Goal: Task Accomplishment & Management: Manage account settings

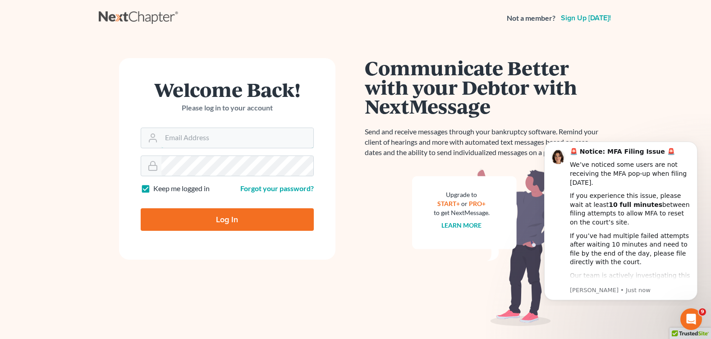
type input "[PERSON_NAME][EMAIL_ADDRESS][DOMAIN_NAME]"
click at [199, 215] on input "Log In" at bounding box center [227, 219] width 173 height 23
type input "Thinking..."
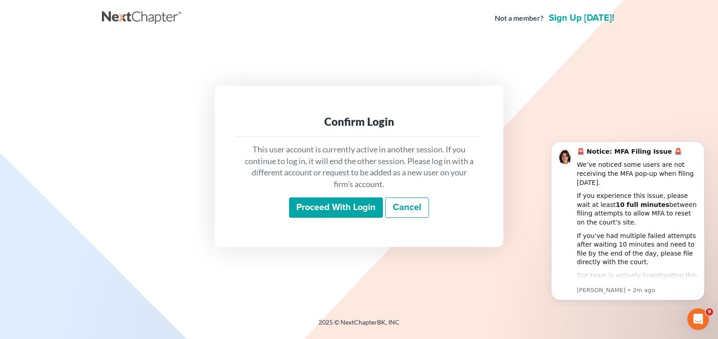
click at [328, 199] on input "Proceed with login" at bounding box center [336, 207] width 94 height 21
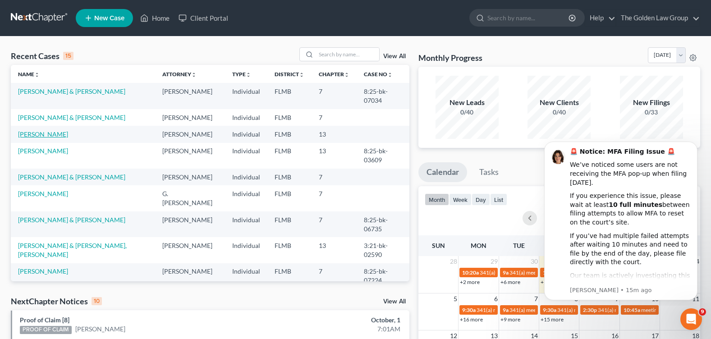
click at [39, 133] on link "[PERSON_NAME]" at bounding box center [43, 134] width 50 height 8
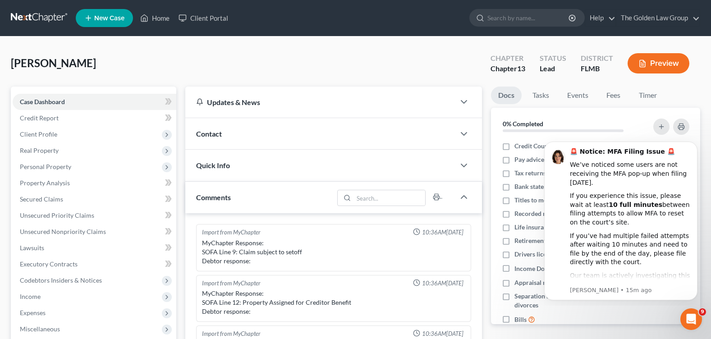
scroll to position [156, 0]
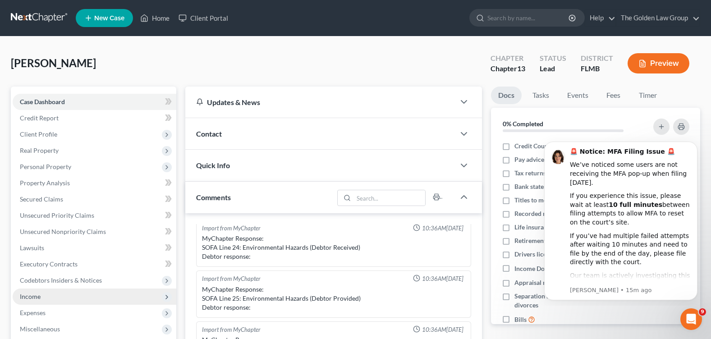
click at [57, 299] on span "Income" at bounding box center [95, 296] width 164 height 16
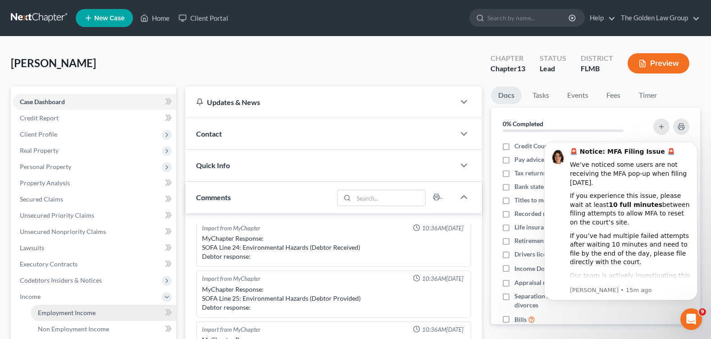
click at [63, 312] on span "Employment Income" at bounding box center [67, 313] width 58 height 8
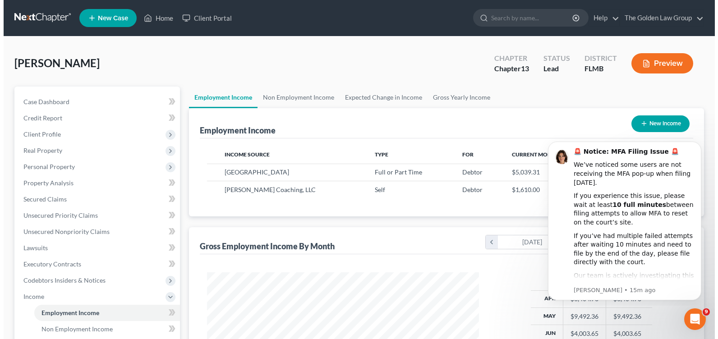
scroll to position [162, 289]
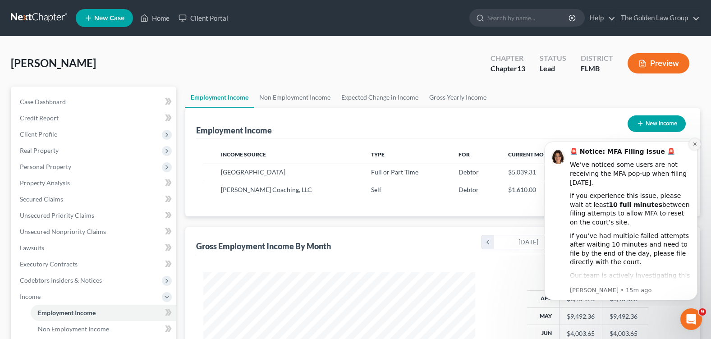
click at [696, 145] on icon "Dismiss notification" at bounding box center [694, 144] width 5 height 5
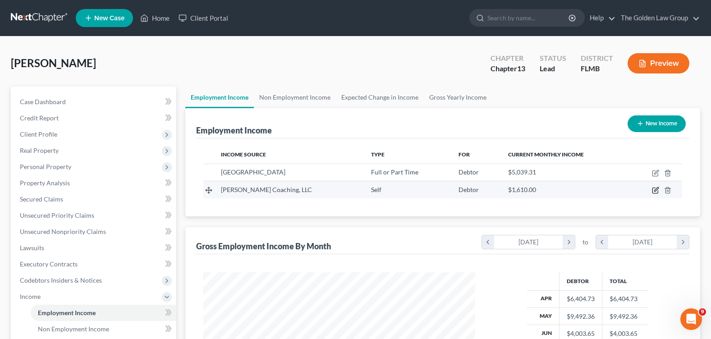
click at [656, 191] on icon "button" at bounding box center [656, 190] width 4 height 4
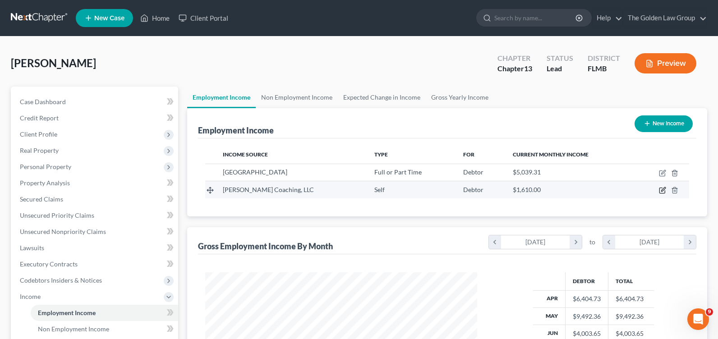
select select "1"
select select "9"
select select "0"
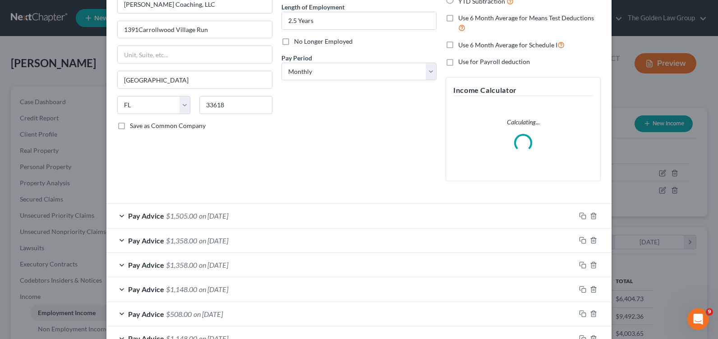
scroll to position [135, 0]
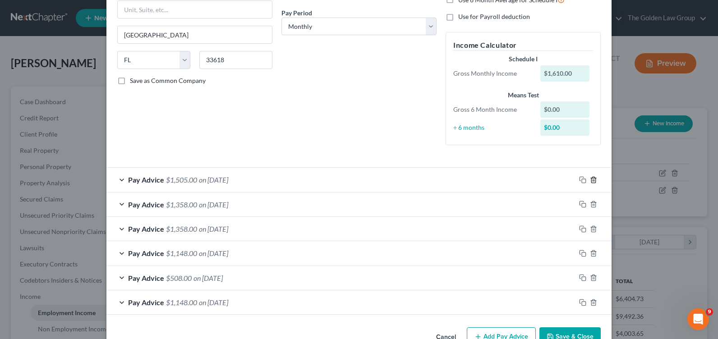
click at [590, 182] on icon "button" at bounding box center [593, 179] width 7 height 7
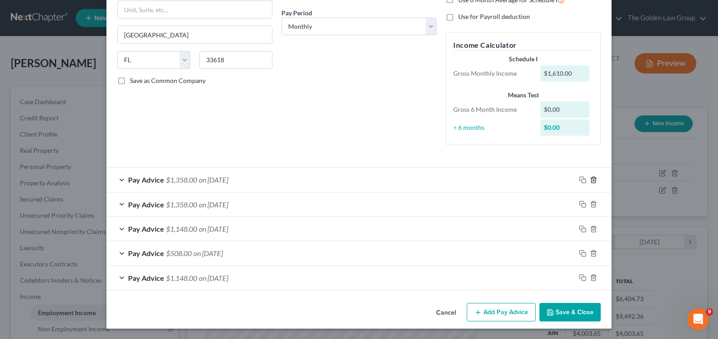
click at [590, 182] on icon "button" at bounding box center [593, 179] width 7 height 7
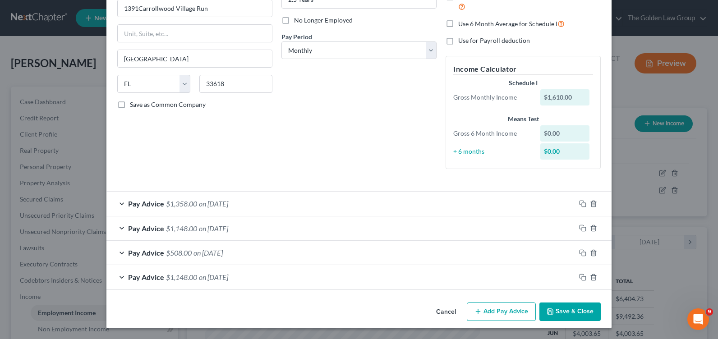
click at [590, 182] on div "Employment Type * Select Full or [DEMOGRAPHIC_DATA] Employment Self Employment …" at bounding box center [359, 57] width 492 height 254
click at [590, 200] on icon "button" at bounding box center [593, 203] width 7 height 7
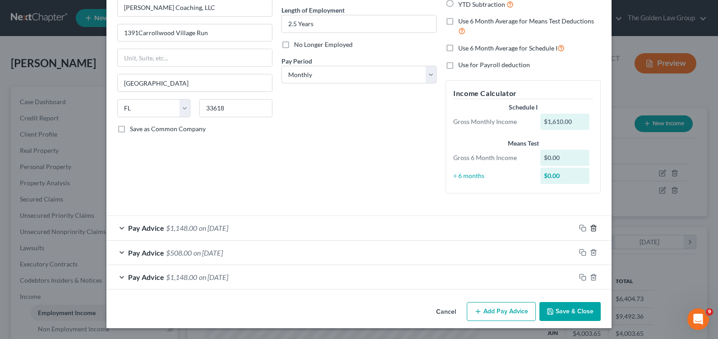
click at [590, 228] on icon "button" at bounding box center [593, 227] width 7 height 7
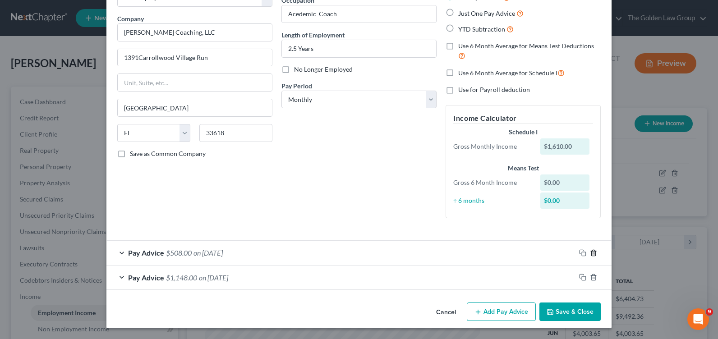
click at [591, 254] on icon "button" at bounding box center [593, 252] width 7 height 7
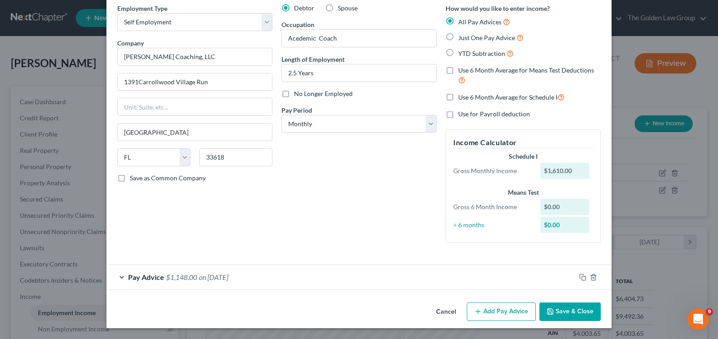
scroll to position [38, 0]
click at [120, 276] on div "Pay Advice $1,148.00 on [DATE]" at bounding box center [340, 277] width 469 height 24
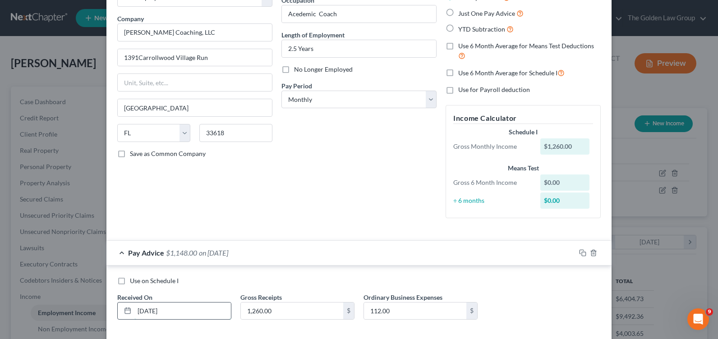
drag, startPoint x: 170, startPoint y: 309, endPoint x: 120, endPoint y: 316, distance: 50.6
click at [120, 316] on div "[DATE]" at bounding box center [174, 311] width 114 height 18
type input "[DATE]"
type input "910"
type input "270"
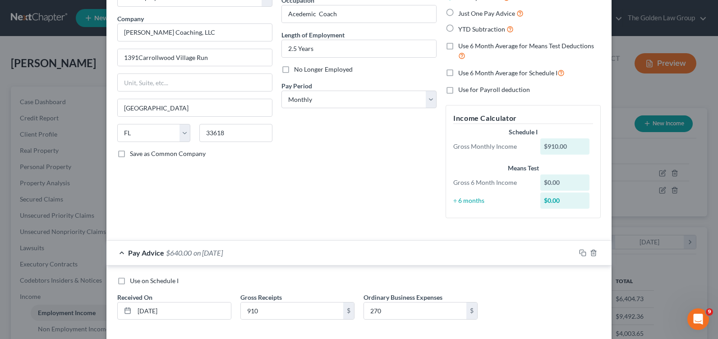
scroll to position [107, 0]
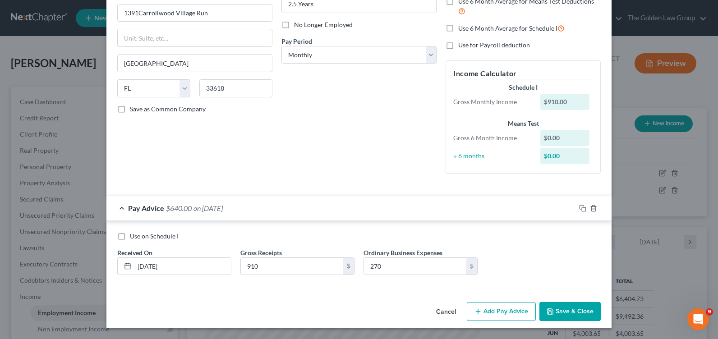
click at [497, 308] on button "Add Pay Advice" at bounding box center [501, 311] width 69 height 19
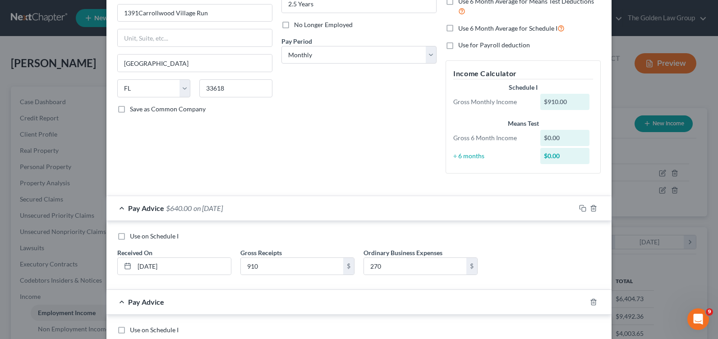
scroll to position [197, 0]
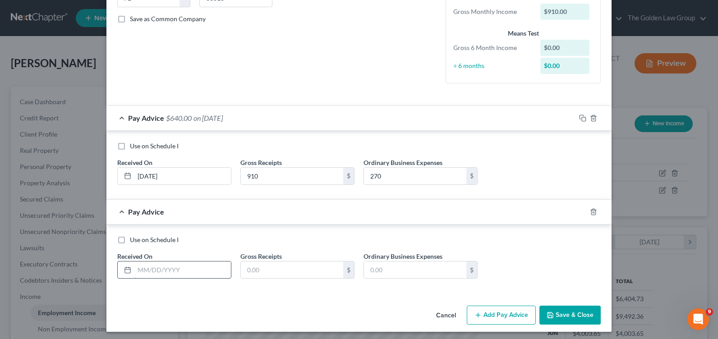
click at [158, 274] on input "text" at bounding box center [182, 269] width 96 height 17
type input "[DATE]"
type input "1,120"
type input "270"
click at [486, 317] on button "Add Pay Advice" at bounding box center [501, 315] width 69 height 19
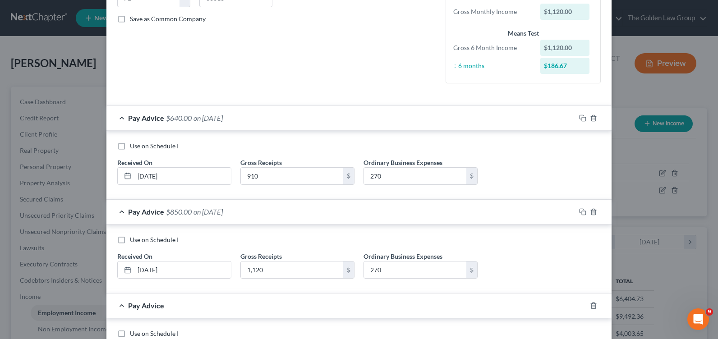
scroll to position [242, 0]
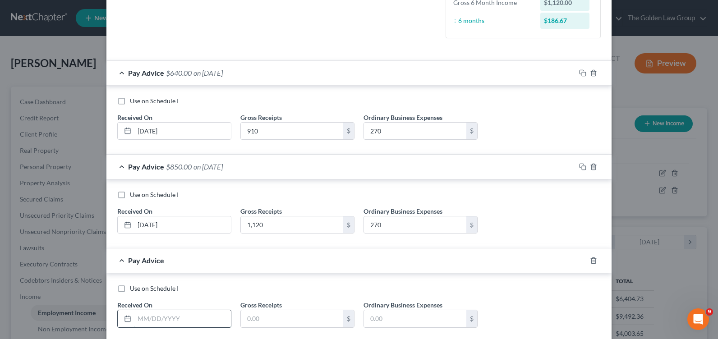
click at [173, 313] on input "text" at bounding box center [182, 318] width 96 height 17
type input "[DATE]"
type input "980"
type input "270"
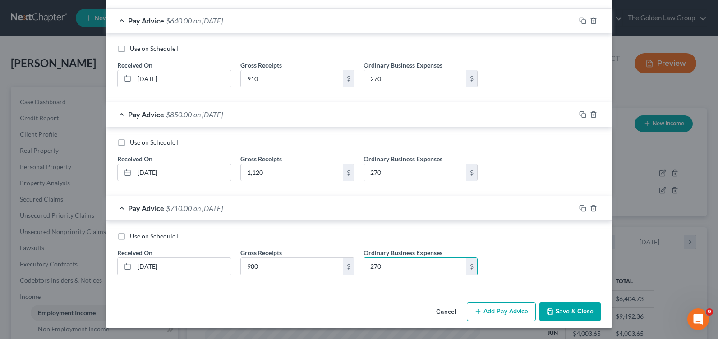
click at [480, 308] on button "Add Pay Advice" at bounding box center [501, 311] width 69 height 19
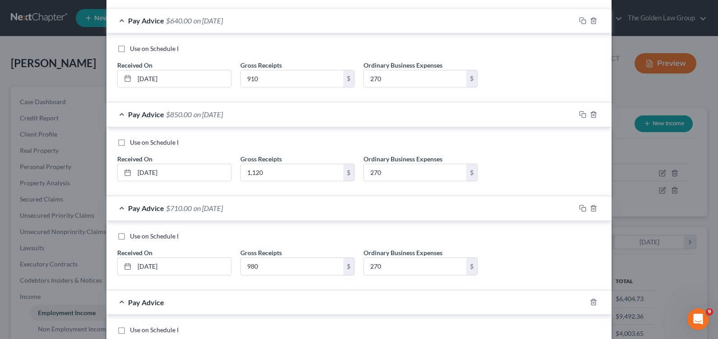
scroll to position [385, 0]
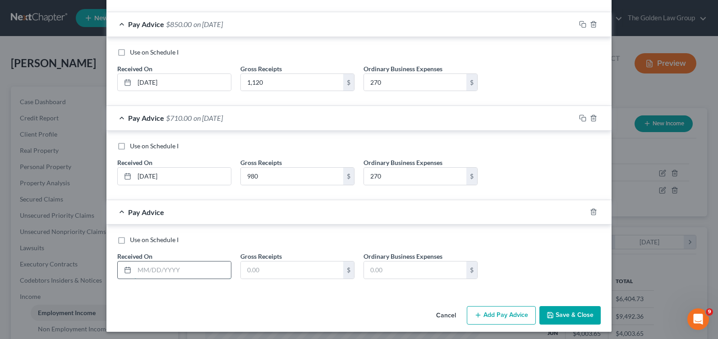
click at [163, 271] on input "text" at bounding box center [182, 269] width 96 height 17
type input "[DATE]"
type input "910"
type input "270"
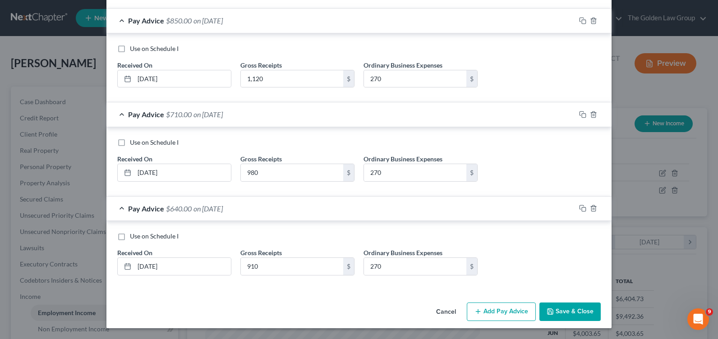
click at [491, 307] on button "Add Pay Advice" at bounding box center [501, 311] width 69 height 19
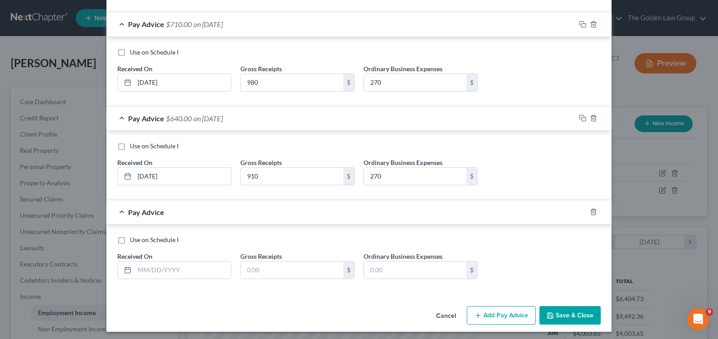
scroll to position [482, 0]
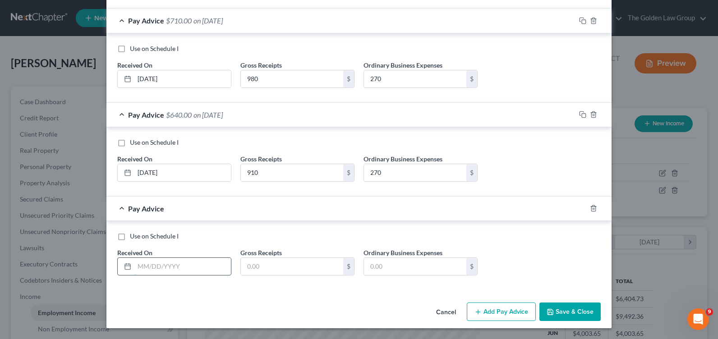
click at [164, 264] on input "text" at bounding box center [182, 266] width 96 height 17
type input "[DATE]"
type input "420"
type input "270"
click at [506, 309] on button "Add Pay Advice" at bounding box center [501, 311] width 69 height 19
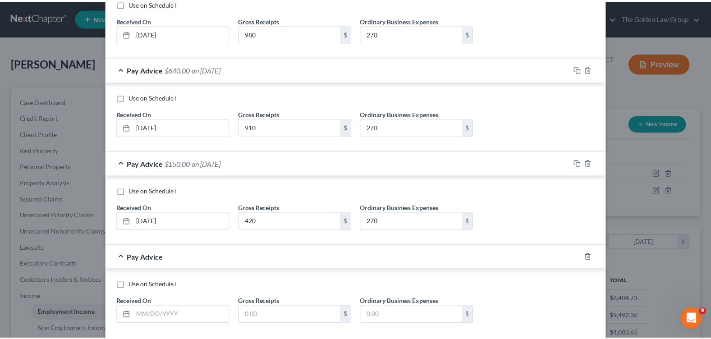
scroll to position [572, 0]
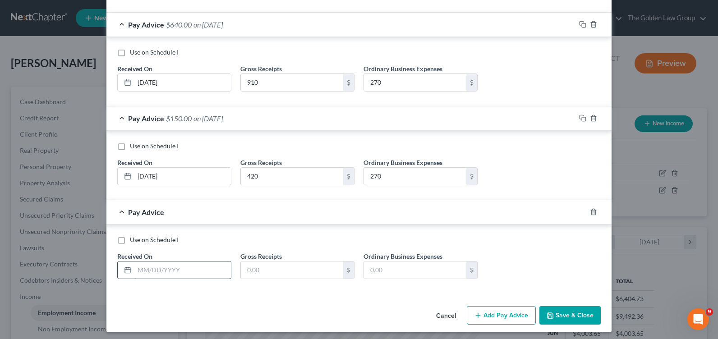
click at [150, 269] on input "text" at bounding box center [182, 269] width 96 height 17
type input "[DATE]"
type input "490"
type input "2700"
click at [396, 274] on input "2700" at bounding box center [415, 269] width 102 height 17
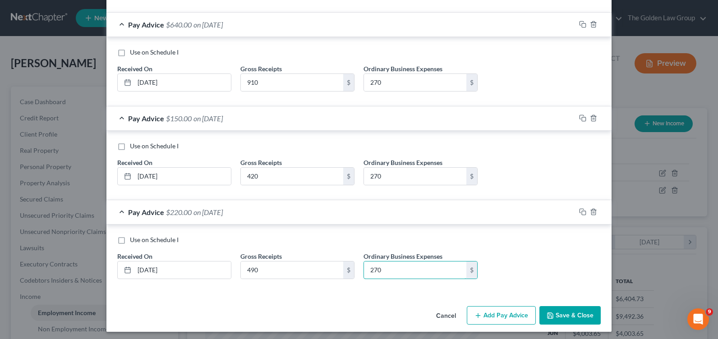
type input "270"
click at [565, 311] on button "Save & Close" at bounding box center [569, 315] width 61 height 19
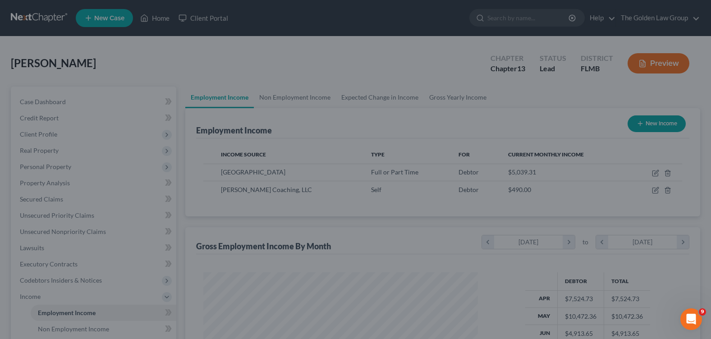
scroll to position [450619, 450491]
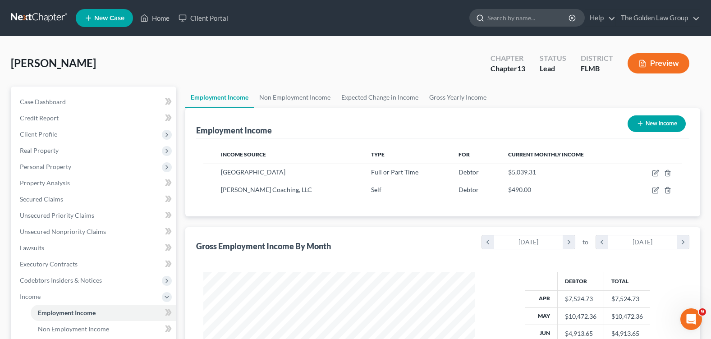
click at [498, 17] on input "search" at bounding box center [528, 17] width 82 height 17
type input "pons"
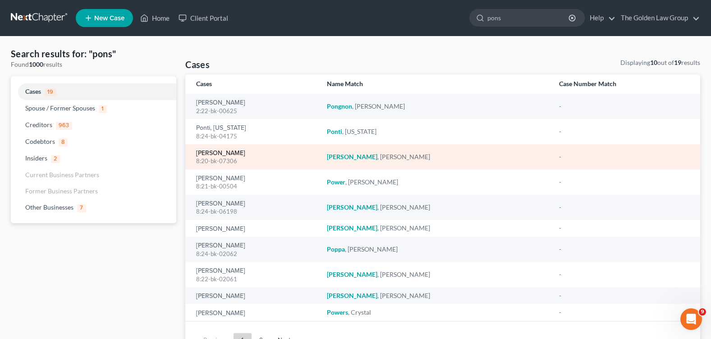
click at [216, 152] on link "[PERSON_NAME]" at bounding box center [220, 153] width 49 height 6
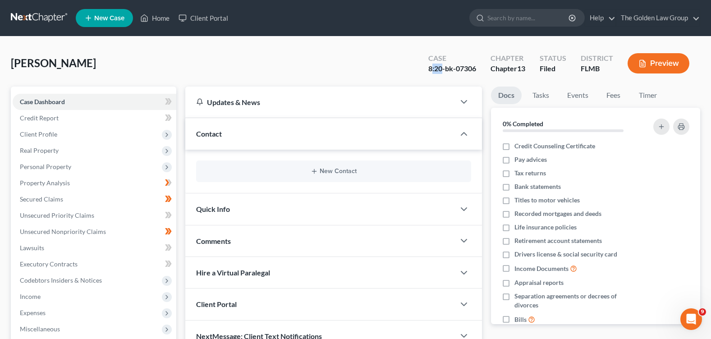
drag, startPoint x: 432, startPoint y: 68, endPoint x: 442, endPoint y: 69, distance: 9.9
click at [442, 69] on div "8:20-bk-07306" at bounding box center [452, 69] width 48 height 10
drag, startPoint x: 432, startPoint y: 67, endPoint x: 426, endPoint y: 69, distance: 6.7
click at [361, 64] on div "[PERSON_NAME] Case 8:20-bk-07306 Chapter Chapter 13 Status Filed District [GEOG…" at bounding box center [355, 66] width 689 height 39
drag, startPoint x: 475, startPoint y: 70, endPoint x: 435, endPoint y: 69, distance: 40.1
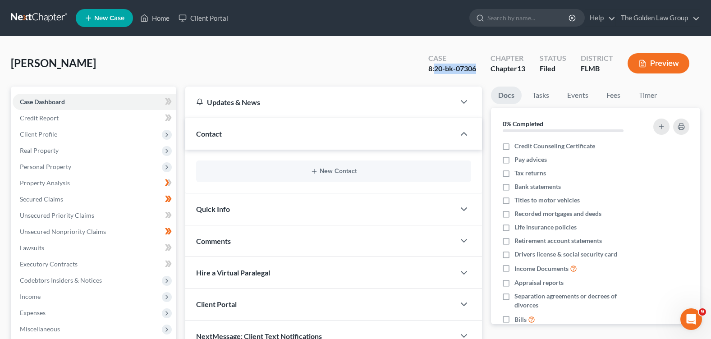
click at [435, 69] on div "8:20-bk-07306" at bounding box center [452, 69] width 48 height 10
copy div "20-bk-07306"
click at [350, 69] on div "[PERSON_NAME] Case 8:20-bk-07306 Chapter Chapter 13 Status Filed District [GEOG…" at bounding box center [355, 66] width 689 height 39
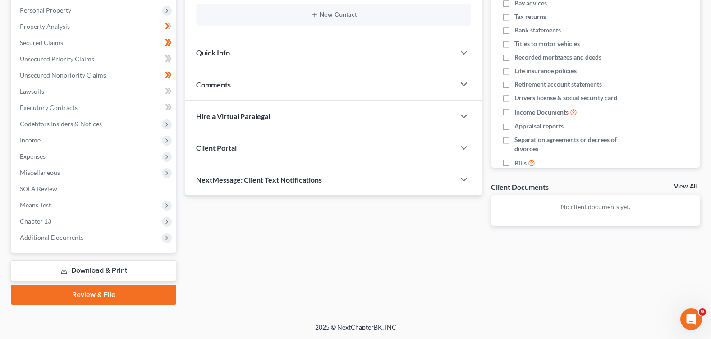
click at [82, 270] on link "Download & Print" at bounding box center [93, 270] width 165 height 21
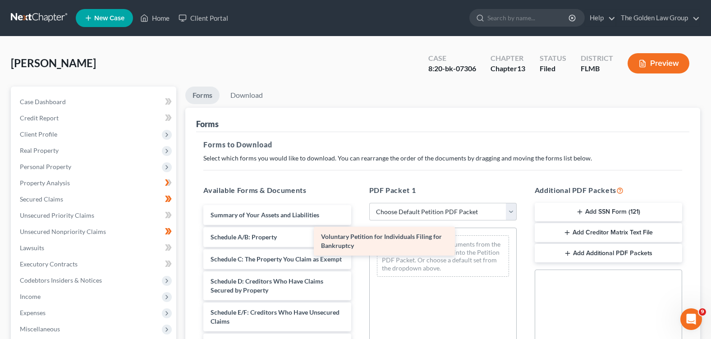
drag, startPoint x: 301, startPoint y: 223, endPoint x: 439, endPoint y: 251, distance: 141.2
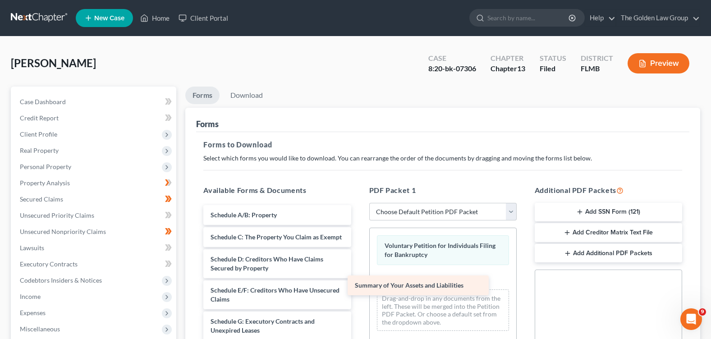
drag, startPoint x: 273, startPoint y: 215, endPoint x: 433, endPoint y: 295, distance: 179.2
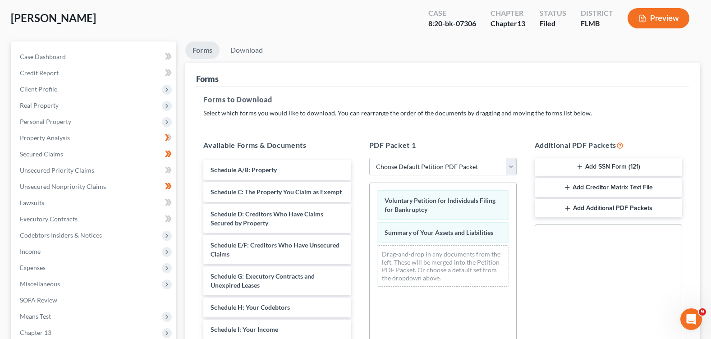
scroll to position [90, 0]
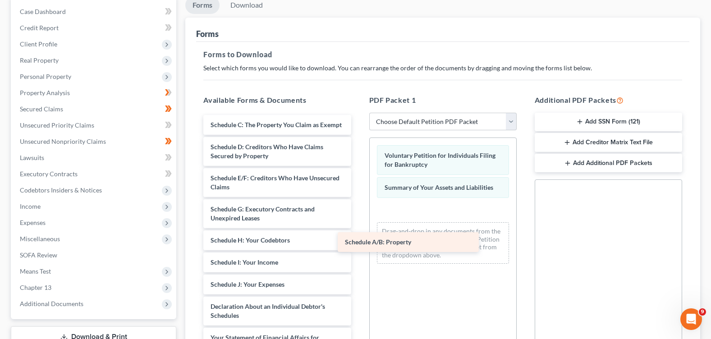
drag, startPoint x: 318, startPoint y: 118, endPoint x: 458, endPoint y: 239, distance: 185.4
click at [358, 239] on div "Schedule A/B: Property Schedule A/B: Property Schedule C: The Property You Clai…" at bounding box center [277, 300] width 162 height 370
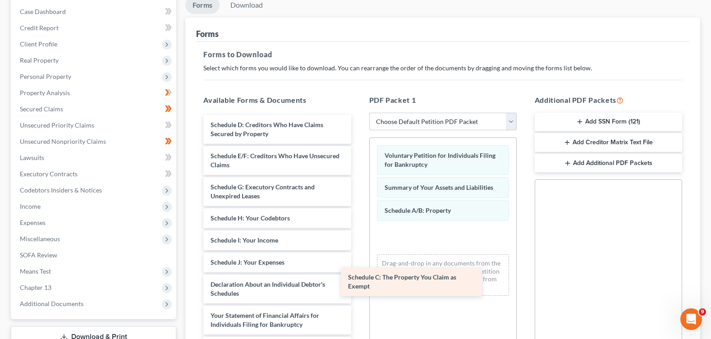
drag, startPoint x: 322, startPoint y: 136, endPoint x: 455, endPoint y: 266, distance: 186.2
click at [358, 283] on div "Schedule C: The Property You Claim as Exempt Schedule C: The Property You Claim…" at bounding box center [277, 289] width 162 height 348
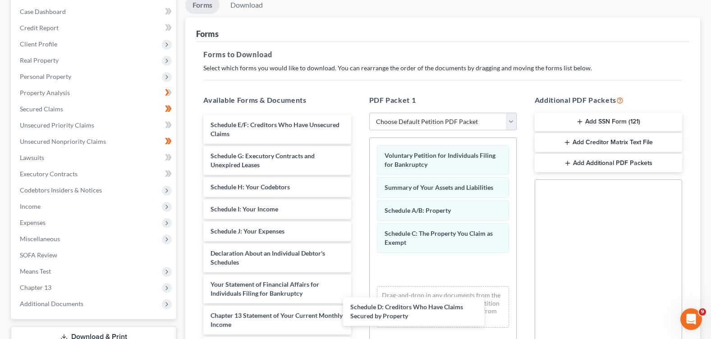
drag, startPoint x: 326, startPoint y: 127, endPoint x: 486, endPoint y: 272, distance: 216.4
click at [358, 294] on div "Schedule D: Creditors Who Have Claims Secured by Property Schedule D: Creditors…" at bounding box center [277, 273] width 162 height 317
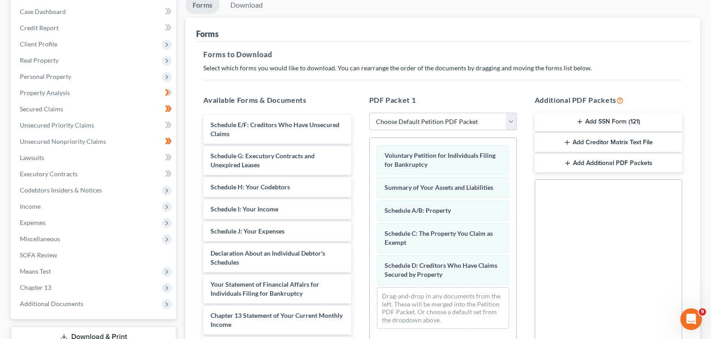
scroll to position [135, 0]
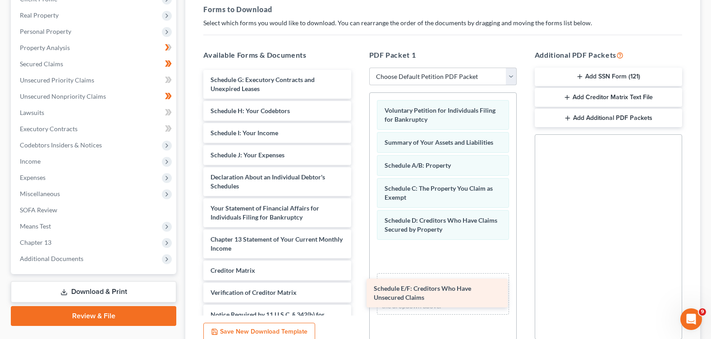
drag, startPoint x: 302, startPoint y: 79, endPoint x: 467, endPoint y: 284, distance: 262.2
click at [358, 284] on div "Schedule E/F: Creditors Who Have Unsecured Claims Schedule E/F: Creditors Who H…" at bounding box center [277, 213] width 162 height 286
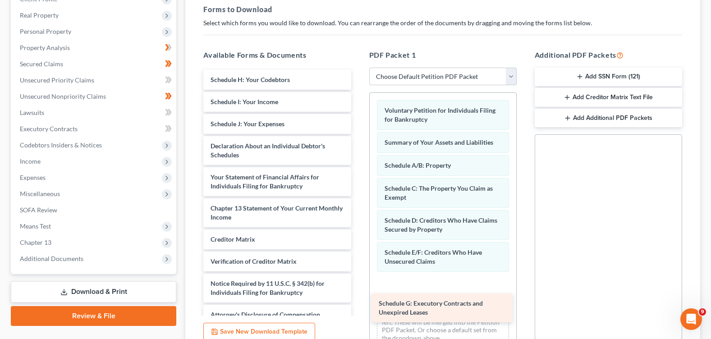
drag, startPoint x: 297, startPoint y: 91, endPoint x: 452, endPoint y: 297, distance: 258.1
click at [358, 304] on div "Schedule G: Executory Contracts and Unexpired Leases Schedule G: Executory Cont…" at bounding box center [277, 197] width 162 height 255
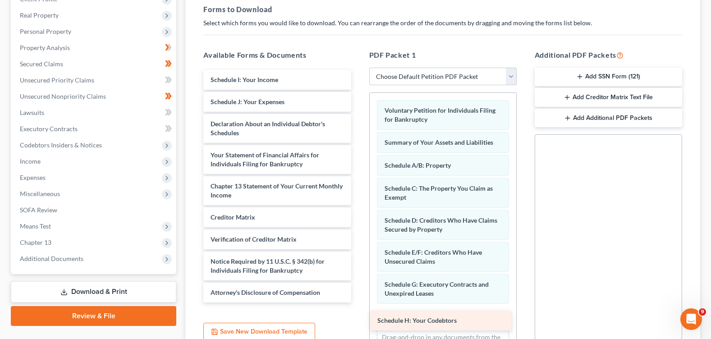
drag, startPoint x: 288, startPoint y: 80, endPoint x: 459, endPoint y: 309, distance: 285.7
click at [358, 302] on div "Schedule H: Your Codebtors Schedule H: Your Codebtors Schedule I: Your Income S…" at bounding box center [277, 186] width 162 height 233
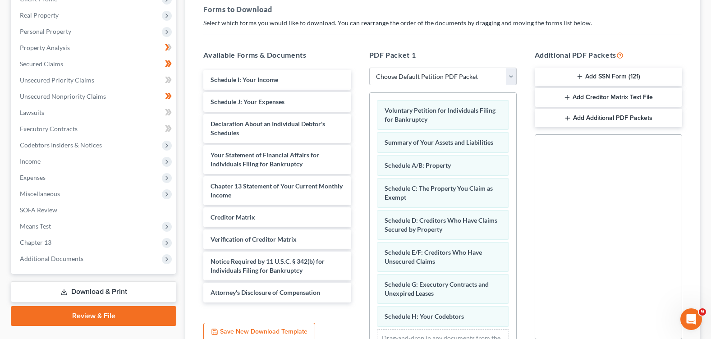
scroll to position [38, 0]
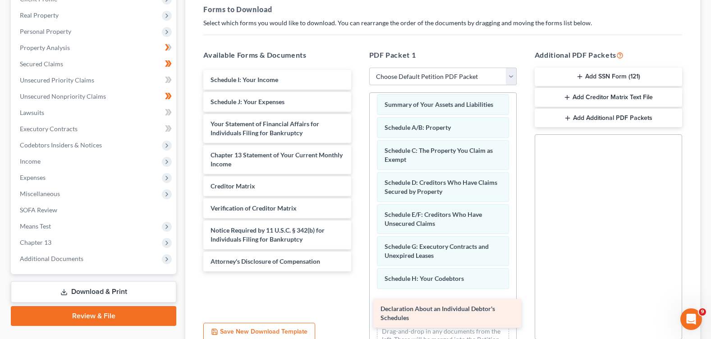
drag, startPoint x: 256, startPoint y: 128, endPoint x: 426, endPoint y: 312, distance: 251.1
click at [358, 271] on div "Declaration About an Individual Debtor's Schedules Schedule I: Your Income Sche…" at bounding box center [277, 170] width 162 height 201
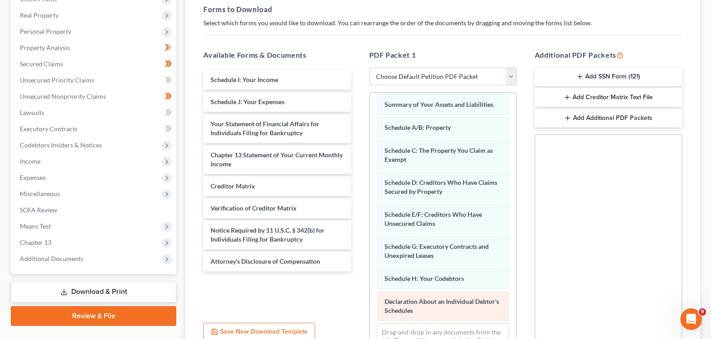
scroll to position [180, 0]
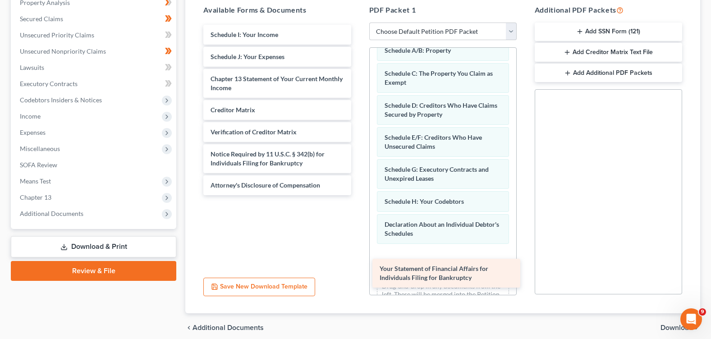
drag, startPoint x: 250, startPoint y: 78, endPoint x: 417, endPoint y: 258, distance: 245.9
click at [358, 195] on div "Your Statement of Financial Affairs for Individuals Filing for Bankruptcy Sched…" at bounding box center [277, 110] width 162 height 170
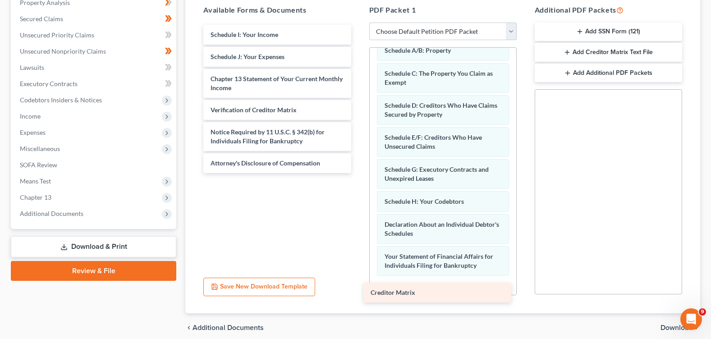
drag, startPoint x: 272, startPoint y: 109, endPoint x: 439, endPoint y: 285, distance: 242.4
click at [358, 173] on div "Creditor Matrix Schedule I: Your Income Schedule J: Your Expenses Chapter 13 St…" at bounding box center [277, 99] width 162 height 148
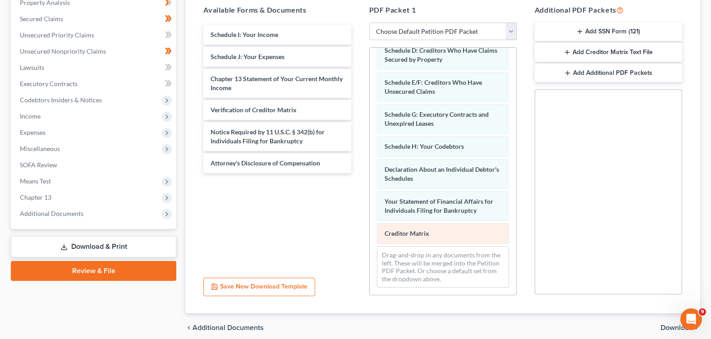
scroll to position [218, 0]
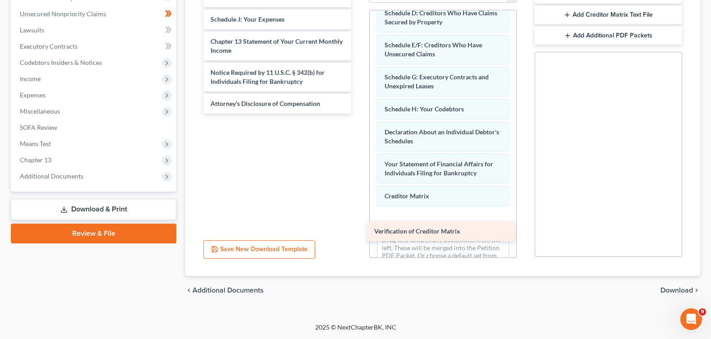
drag, startPoint x: 264, startPoint y: 71, endPoint x: 427, endPoint y: 227, distance: 225.7
click at [358, 114] on div "Verification of Creditor Matrix Schedule I: Your Income Schedule J: Your Expens…" at bounding box center [277, 50] width 162 height 126
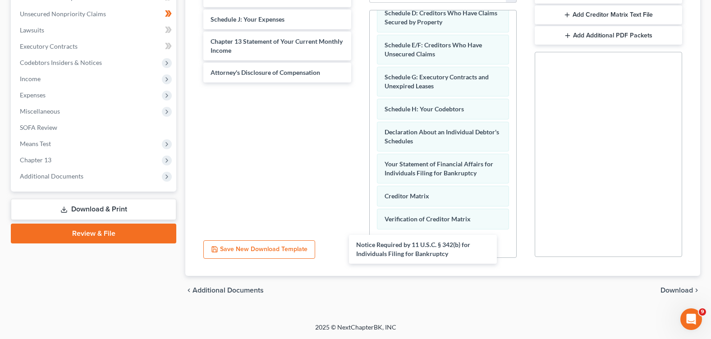
drag, startPoint x: 301, startPoint y: 87, endPoint x: 347, endPoint y: 175, distance: 99.0
click at [358, 82] on div "Notice Required by 11 U.S.C. § 342(b) for Individuals Filing for Bankruptcy Sch…" at bounding box center [277, 34] width 162 height 95
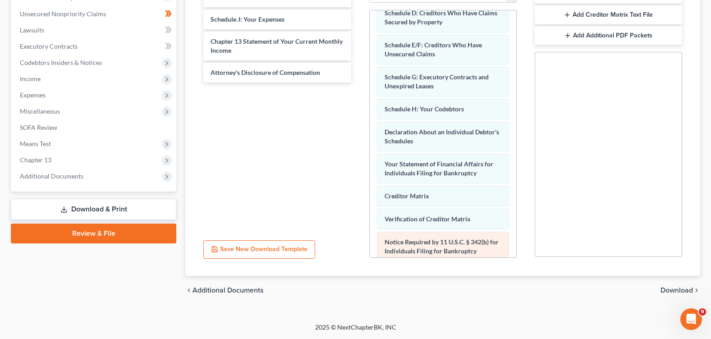
scroll to position [180, 0]
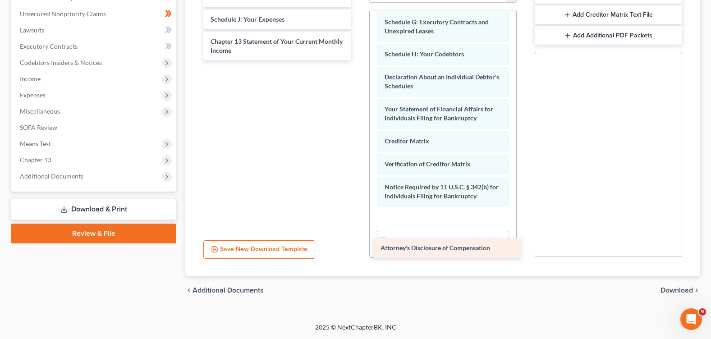
drag, startPoint x: 301, startPoint y: 75, endPoint x: 471, endPoint y: 234, distance: 233.1
click at [358, 60] on div "Attorney's Disclosure of Compensation Schedule I: Your Income Schedule J: Your …" at bounding box center [277, 23] width 162 height 73
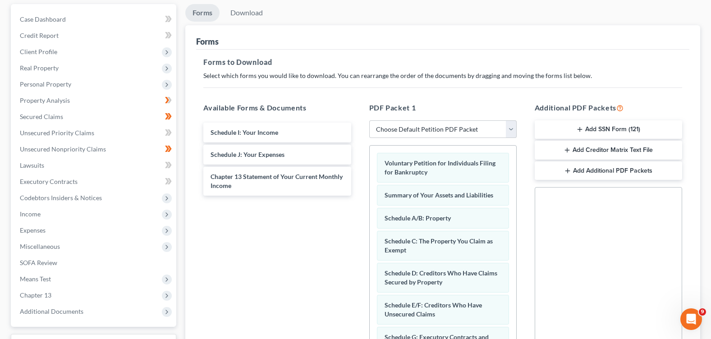
scroll to position [0, 0]
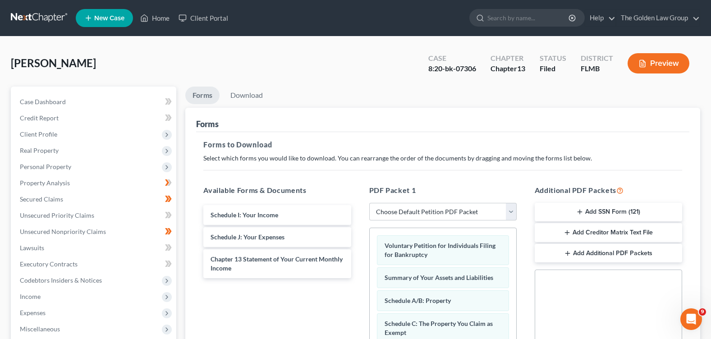
click at [584, 209] on button "Add SSN Form (121)" at bounding box center [608, 212] width 147 height 19
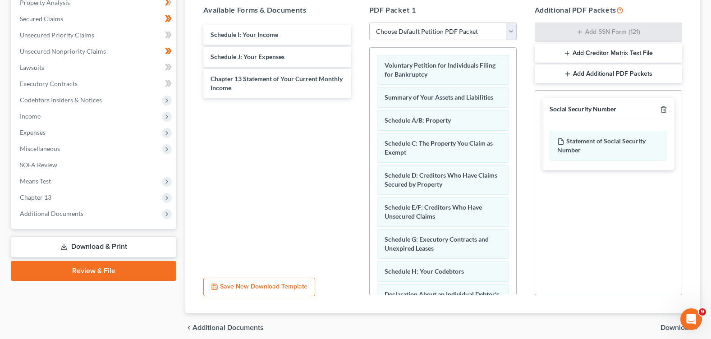
scroll to position [218, 0]
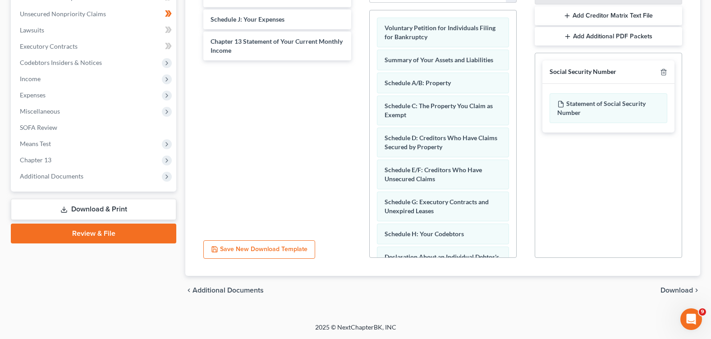
click at [681, 292] on span "Download" at bounding box center [676, 290] width 32 height 7
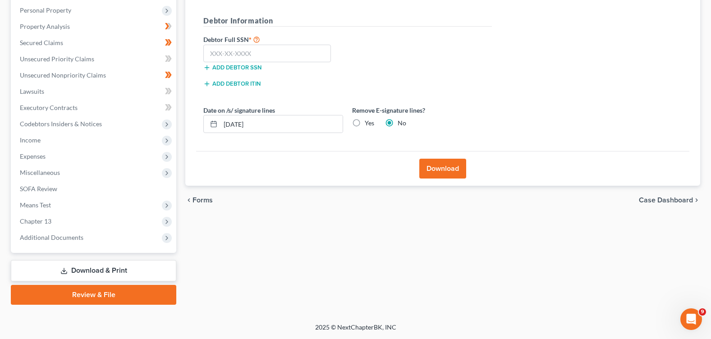
scroll to position [156, 0]
click at [365, 124] on label "Yes" at bounding box center [369, 123] width 9 height 9
click at [368, 124] on input "Yes" at bounding box center [371, 122] width 6 height 6
radio input "true"
radio input "false"
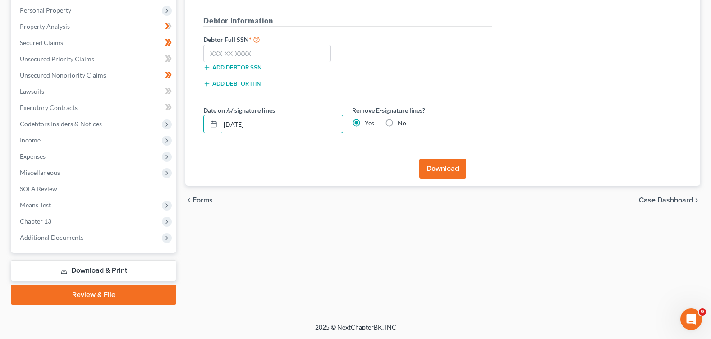
drag, startPoint x: 283, startPoint y: 125, endPoint x: 192, endPoint y: 128, distance: 90.6
click at [192, 128] on div "Download Almost There... Complete Required * Fields Debtor Information Debtor F…" at bounding box center [442, 68] width 515 height 235
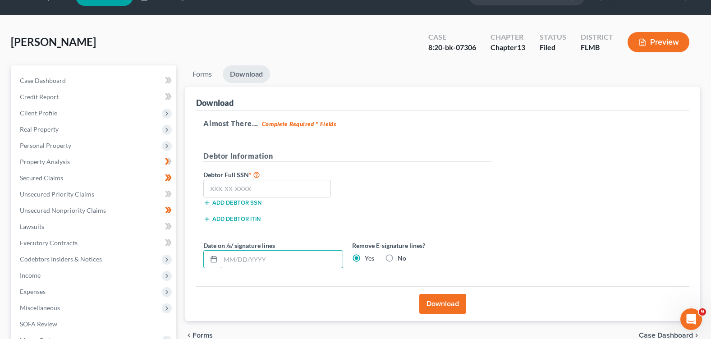
scroll to position [0, 0]
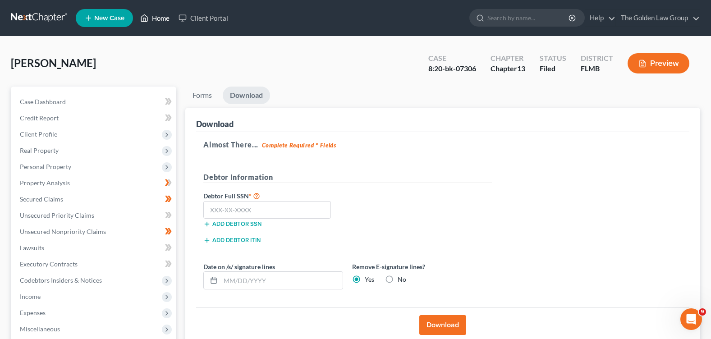
click at [165, 21] on link "Home" at bounding box center [155, 18] width 38 height 16
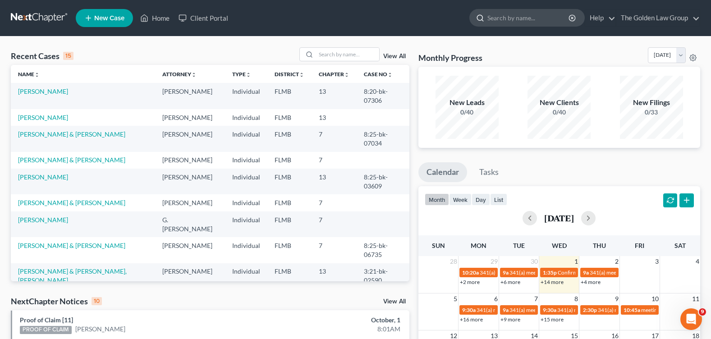
click at [508, 16] on input "search" at bounding box center [528, 17] width 82 height 17
type input "[PERSON_NAME]"
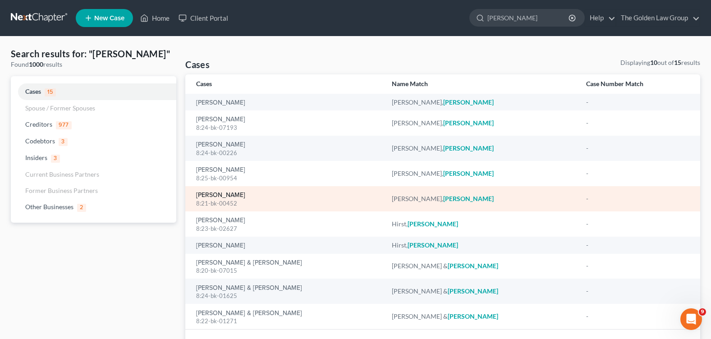
click at [224, 197] on link "[PERSON_NAME]" at bounding box center [220, 195] width 49 height 6
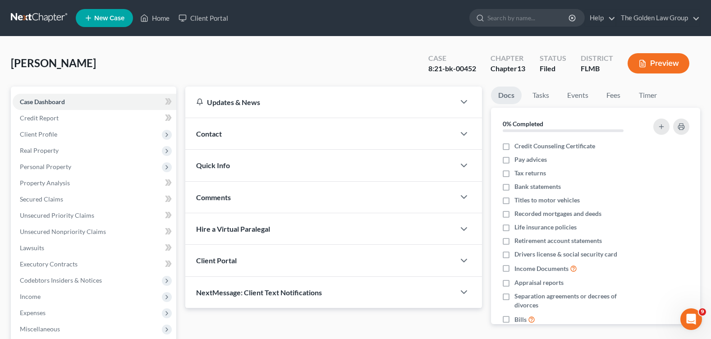
scroll to position [156, 0]
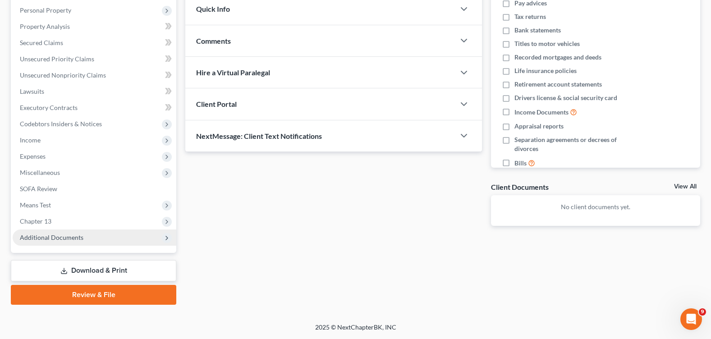
click at [100, 243] on span "Additional Documents" at bounding box center [95, 237] width 164 height 16
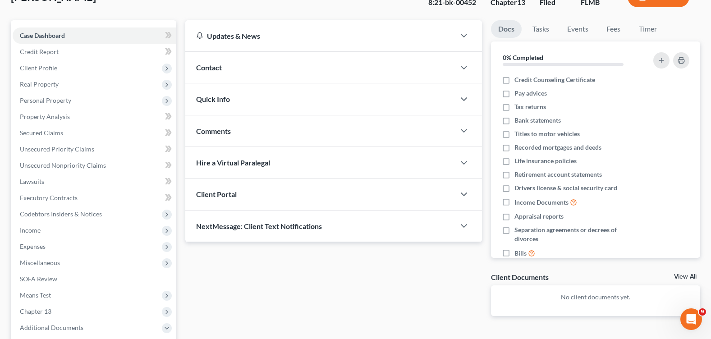
scroll to position [0, 0]
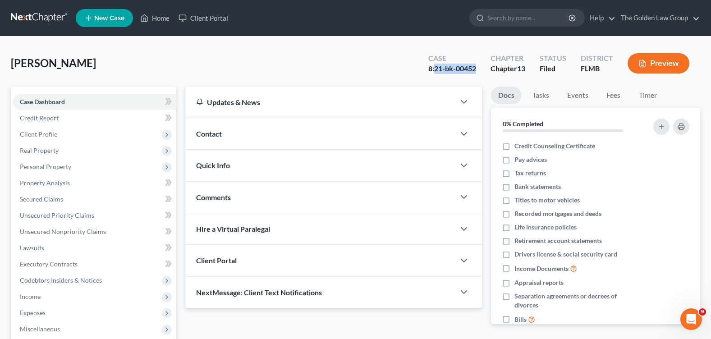
drag, startPoint x: 480, startPoint y: 71, endPoint x: 435, endPoint y: 69, distance: 45.1
click at [435, 69] on div "Case 8:21-bk-00452" at bounding box center [452, 64] width 62 height 27
drag, startPoint x: 438, startPoint y: 69, endPoint x: 446, endPoint y: 67, distance: 8.8
copy div "21-bk-00452"
click at [495, 20] on input "search" at bounding box center [528, 17] width 82 height 17
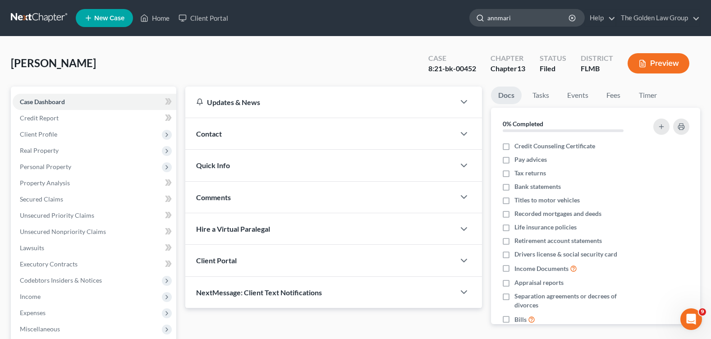
type input "[PERSON_NAME]"
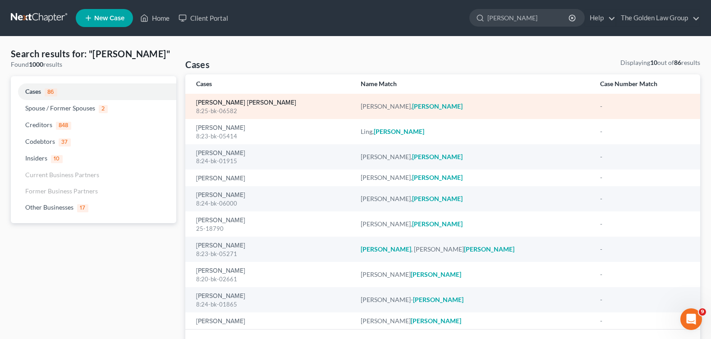
click at [220, 100] on link "[PERSON_NAME] [PERSON_NAME]" at bounding box center [246, 103] width 100 height 6
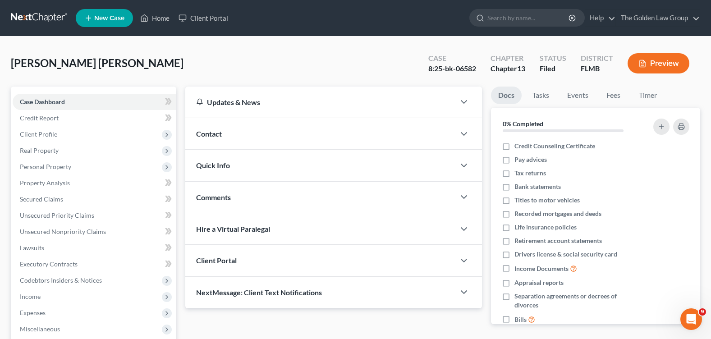
click at [204, 77] on div "[PERSON_NAME] [PERSON_NAME] Upgraded Case 8:25-bk-06582 Chapter Chapter 13 Stat…" at bounding box center [355, 66] width 689 height 39
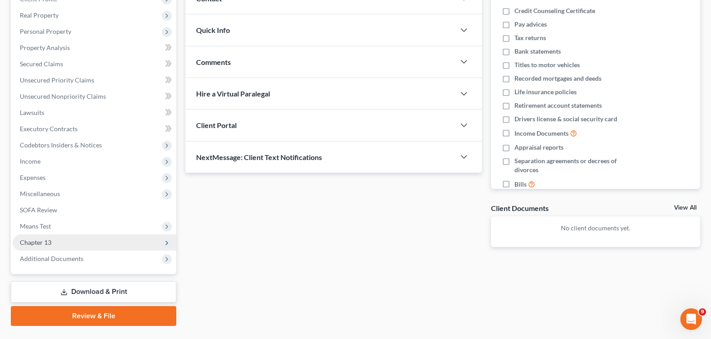
scroll to position [156, 0]
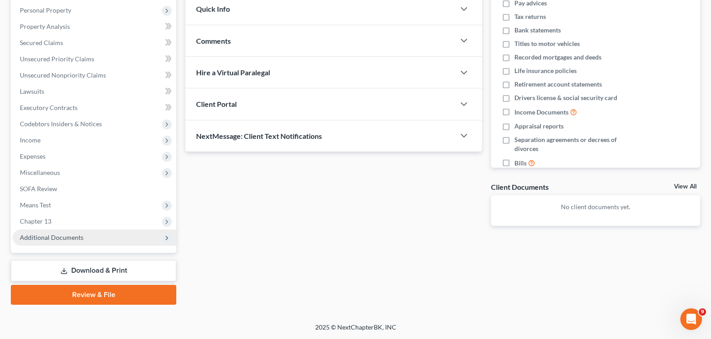
click at [65, 234] on span "Additional Documents" at bounding box center [52, 238] width 64 height 8
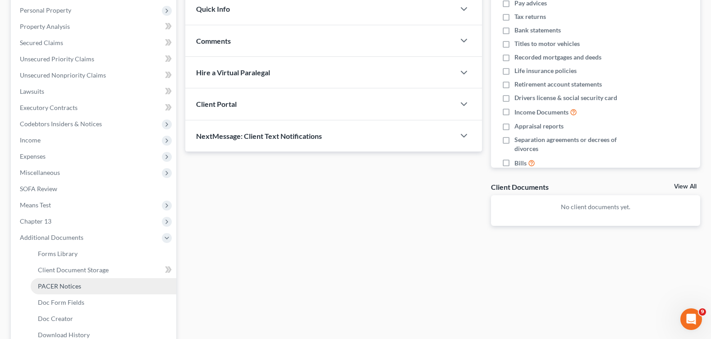
click at [86, 281] on link "PACER Notices" at bounding box center [104, 286] width 146 height 16
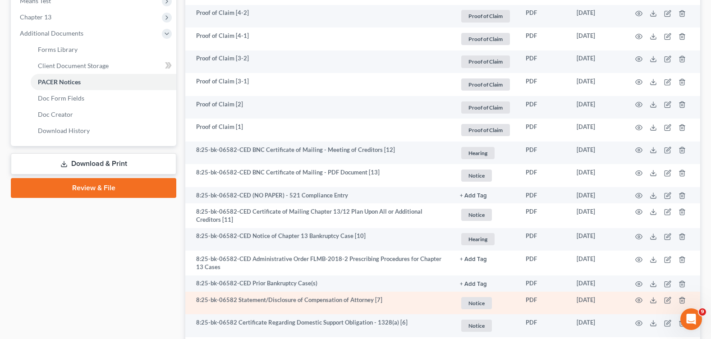
scroll to position [451, 0]
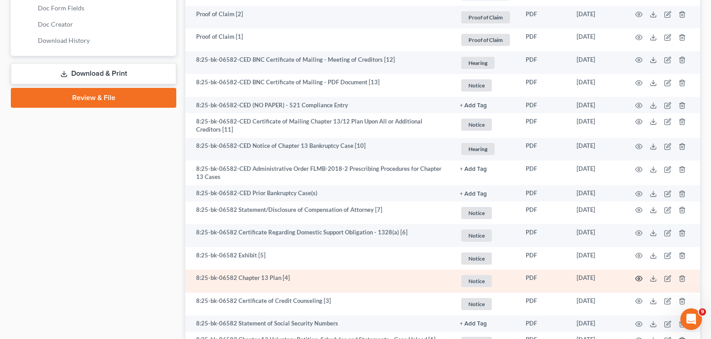
click at [638, 279] on icon "button" at bounding box center [638, 278] width 7 height 7
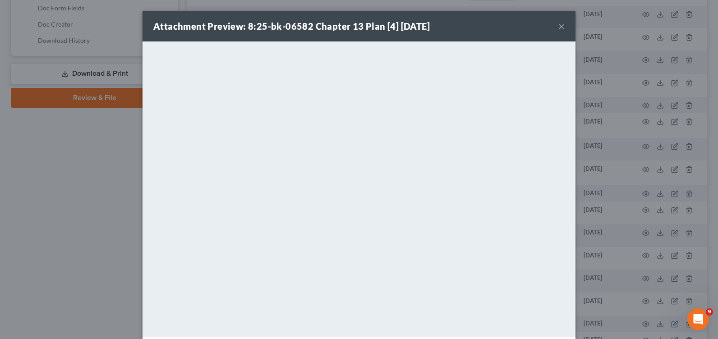
click at [559, 26] on button "×" at bounding box center [561, 26] width 6 height 11
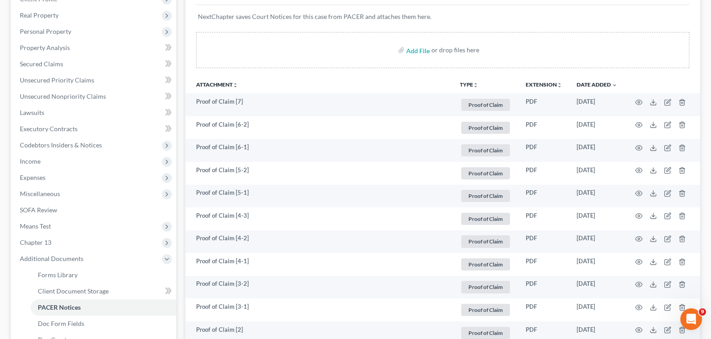
scroll to position [0, 0]
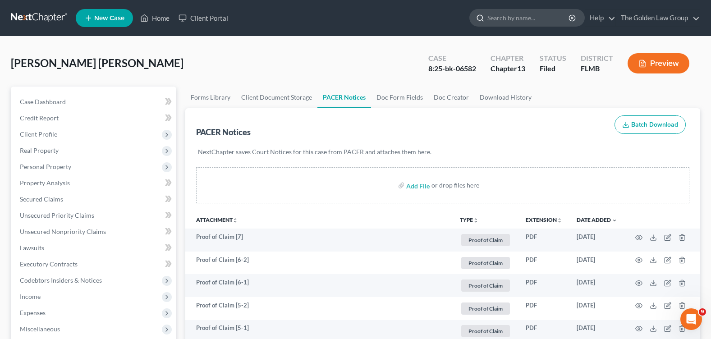
click at [491, 18] on input "search" at bounding box center [528, 17] width 82 height 17
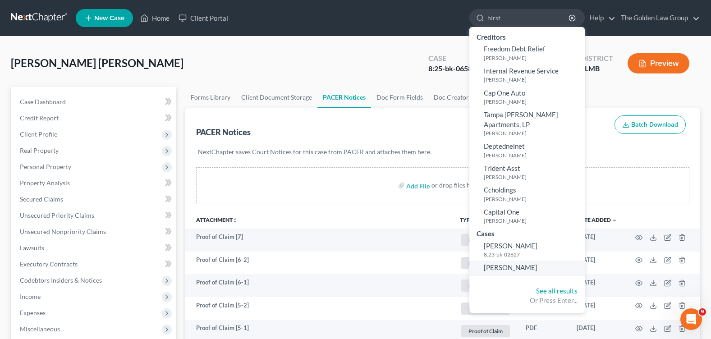
type input "hirst"
click at [495, 263] on span "[PERSON_NAME]" at bounding box center [511, 267] width 54 height 8
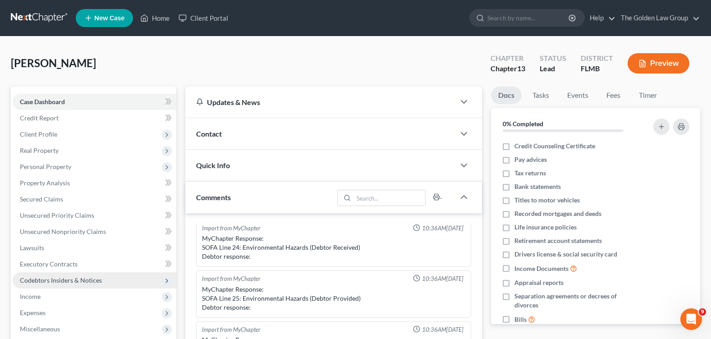
scroll to position [90, 0]
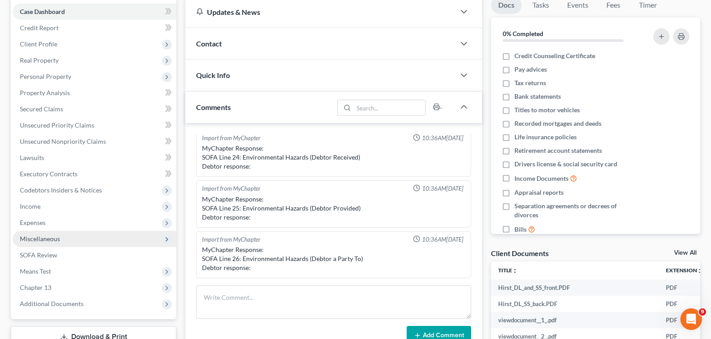
click at [51, 242] on span "Miscellaneous" at bounding box center [40, 239] width 40 height 8
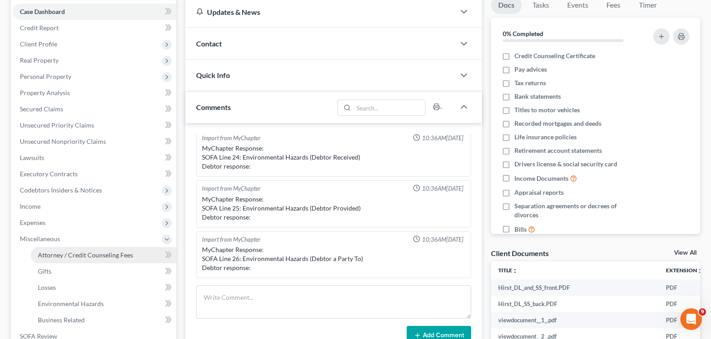
click at [60, 251] on span "Attorney / Credit Counseling Fees" at bounding box center [85, 255] width 95 height 8
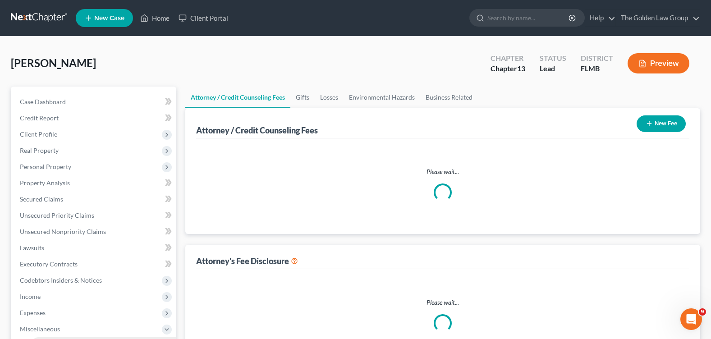
select select "1"
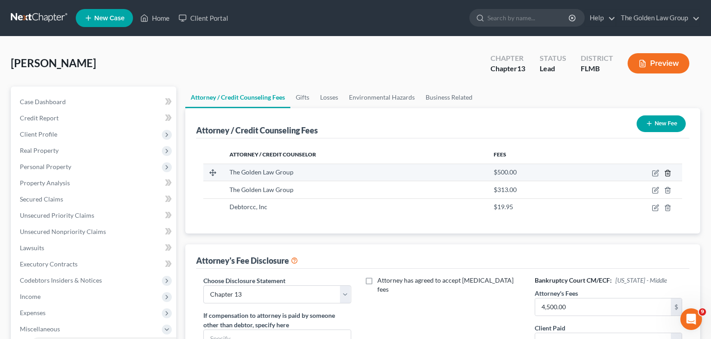
click at [668, 173] on icon "button" at bounding box center [667, 172] width 7 height 7
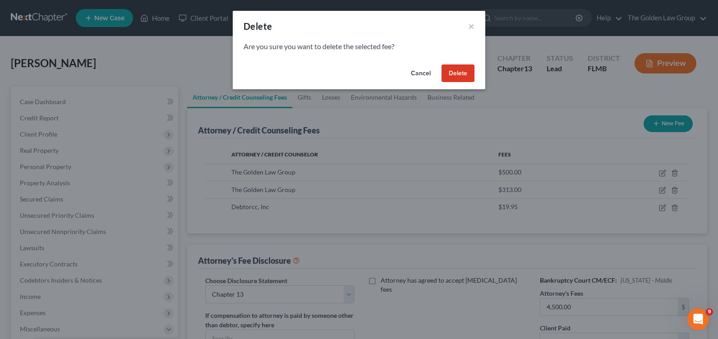
click at [458, 76] on button "Delete" at bounding box center [457, 73] width 33 height 18
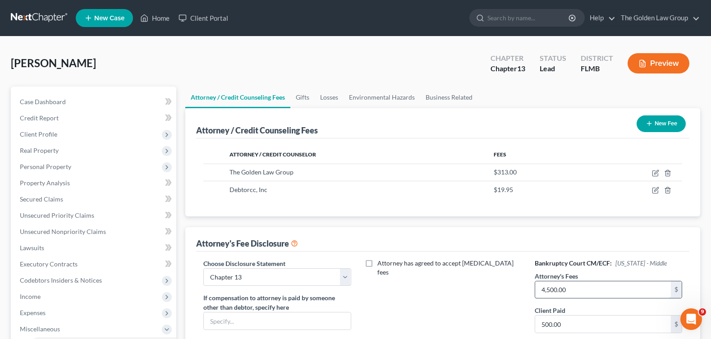
click at [575, 285] on input "4,500.00" at bounding box center [603, 289] width 136 height 17
type input "5,000"
type input "0"
click at [471, 304] on div "Attorney has agreed to accept [MEDICAL_DATA] fees" at bounding box center [442, 338] width 165 height 158
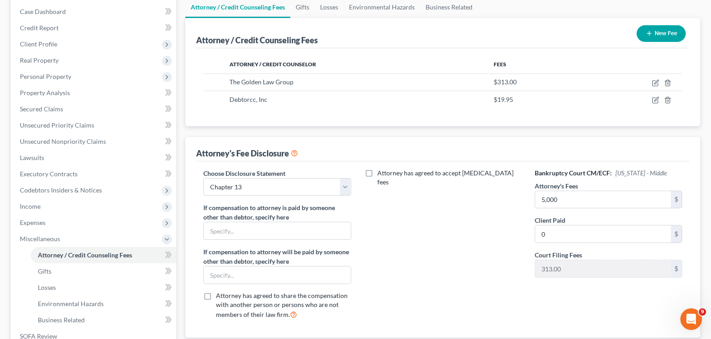
scroll to position [135, 0]
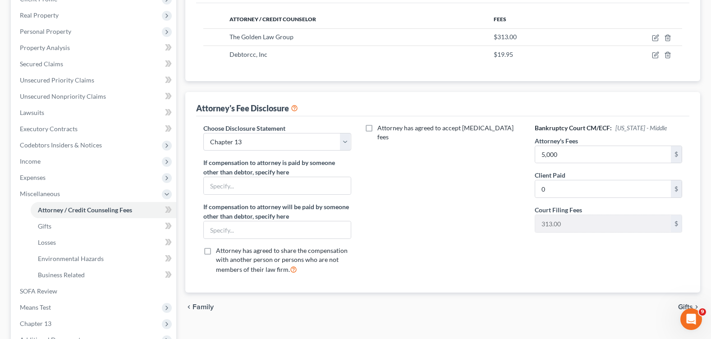
click at [463, 233] on div "Attorney has agreed to accept [MEDICAL_DATA] fees" at bounding box center [442, 203] width 165 height 158
click at [296, 185] on input "text" at bounding box center [277, 185] width 147 height 17
type input "Court Monitoring Fee paid to Attorney by Trustee - $50/mo."
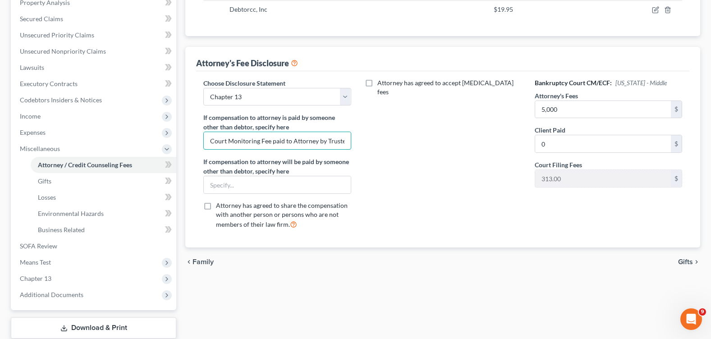
scroll to position [225, 0]
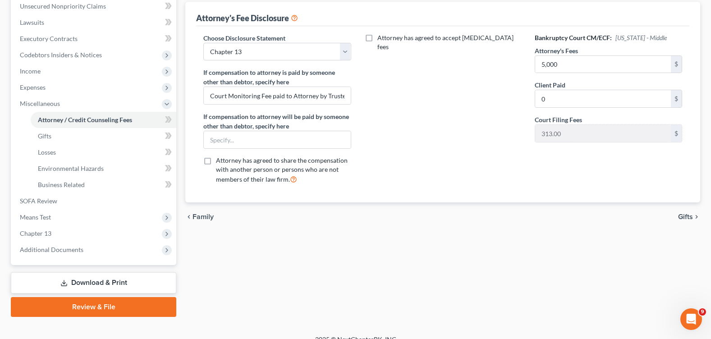
click at [414, 258] on div "Attorney / Credit Counseling Fees Gifts Losses Environmental Hazards Business R…" at bounding box center [443, 89] width 524 height 456
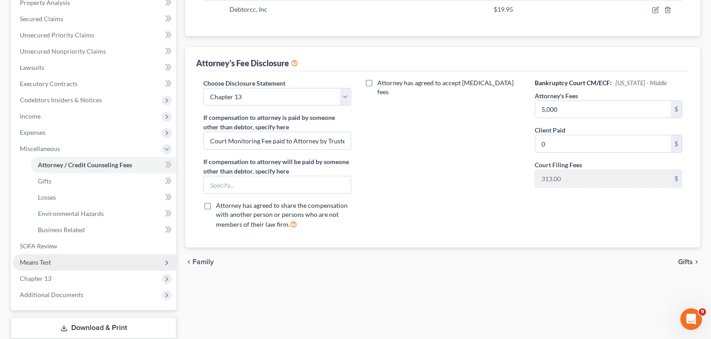
scroll to position [238, 0]
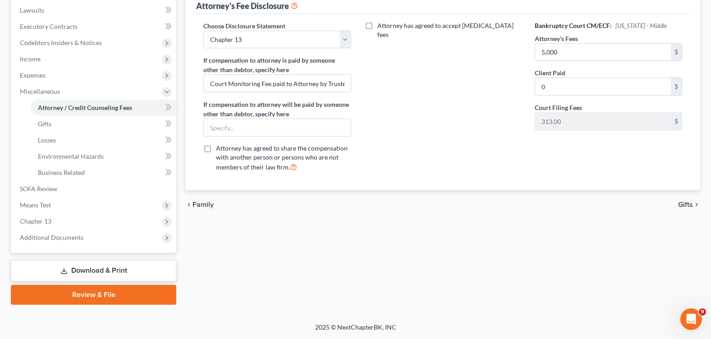
click at [92, 271] on link "Download & Print" at bounding box center [93, 270] width 165 height 21
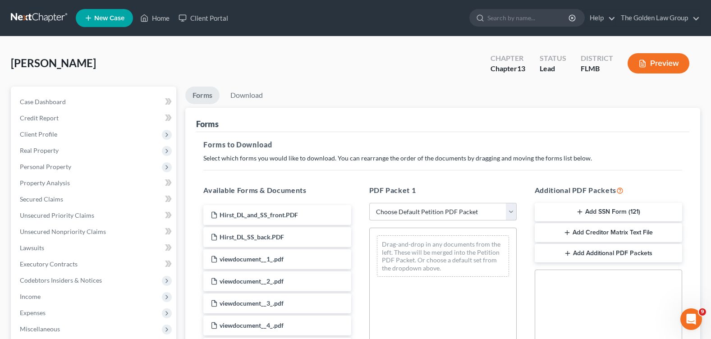
click at [414, 214] on select "Choose Default Petition PDF Packet Complete Bankruptcy Petition (all forms and …" at bounding box center [442, 212] width 147 height 18
select select "0"
click at [369, 203] on select "Choose Default Petition PDF Packet Complete Bankruptcy Petition (all forms and …" at bounding box center [442, 212] width 147 height 18
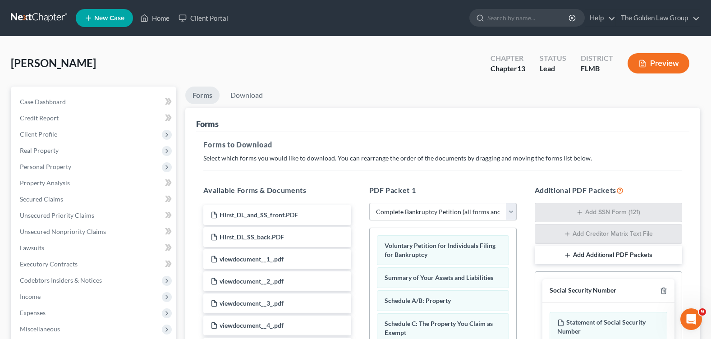
scroll to position [135, 0]
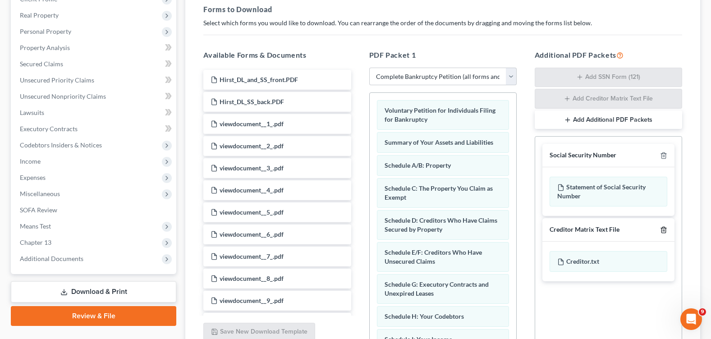
click at [664, 229] on icon "button" at bounding box center [663, 229] width 7 height 7
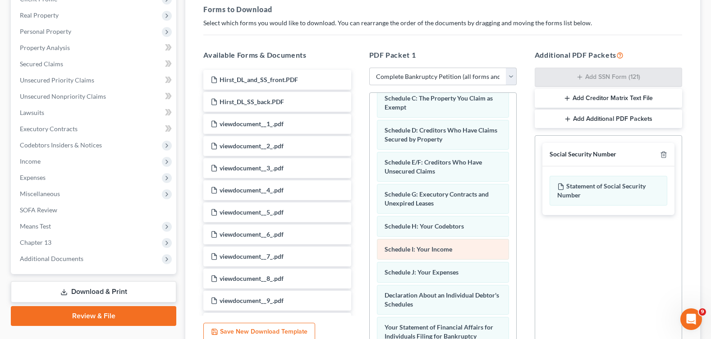
scroll to position [180, 0]
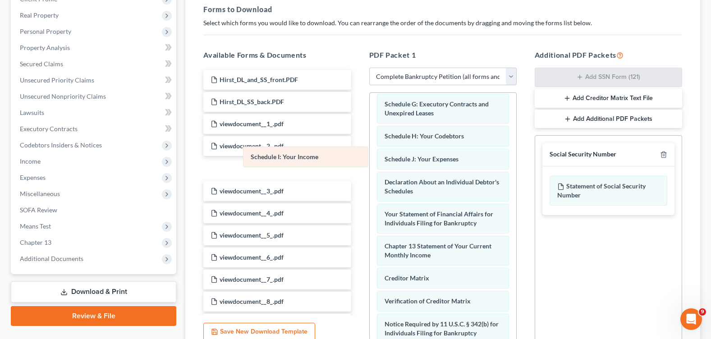
drag, startPoint x: 409, startPoint y: 156, endPoint x: 261, endPoint y: 161, distance: 148.8
click at [370, 159] on div "Schedule I: Your Income Voluntary Petition for Individuals Filing for Bankruptc…" at bounding box center [443, 165] width 147 height 505
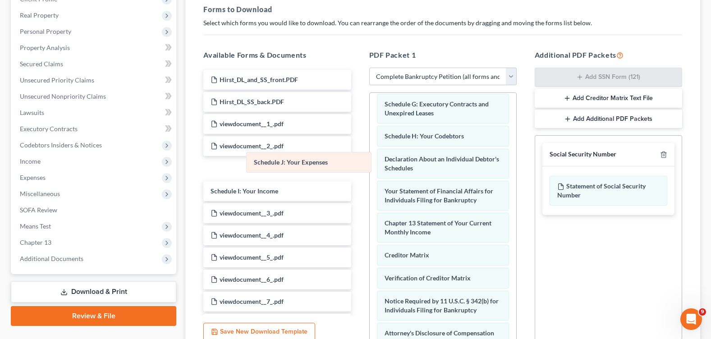
drag, startPoint x: 459, startPoint y: 162, endPoint x: 300, endPoint y: 170, distance: 159.8
click at [370, 167] on div "Schedule J: Your Expenses Voluntary Petition for Individuals Filing for Bankrup…" at bounding box center [443, 154] width 147 height 482
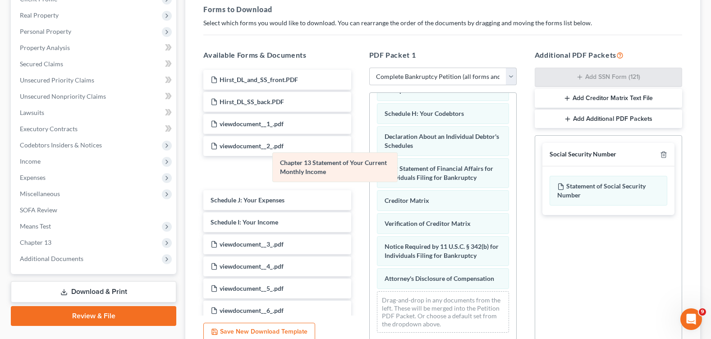
scroll to position [212, 0]
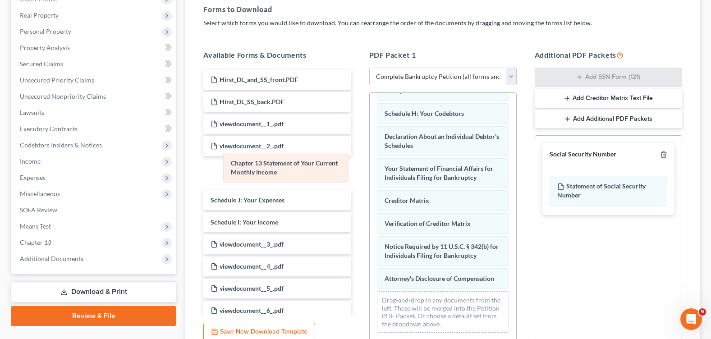
drag, startPoint x: 448, startPoint y: 160, endPoint x: 287, endPoint y: 164, distance: 161.0
click at [370, 164] on div "Chapter 13 Statement of Your Current Monthly Income Voluntary Petition for Indi…" at bounding box center [443, 115] width 147 height 450
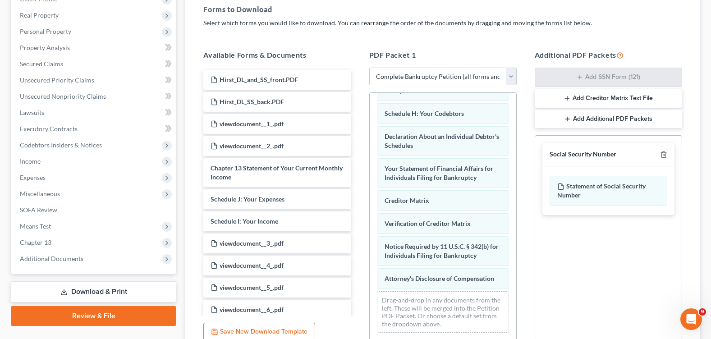
scroll to position [218, 0]
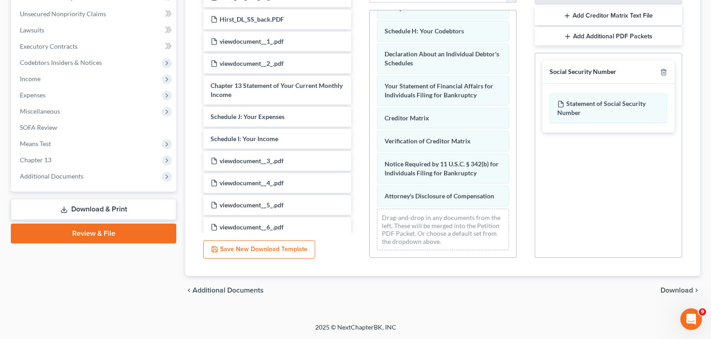
click at [673, 290] on span "Download" at bounding box center [676, 290] width 32 height 7
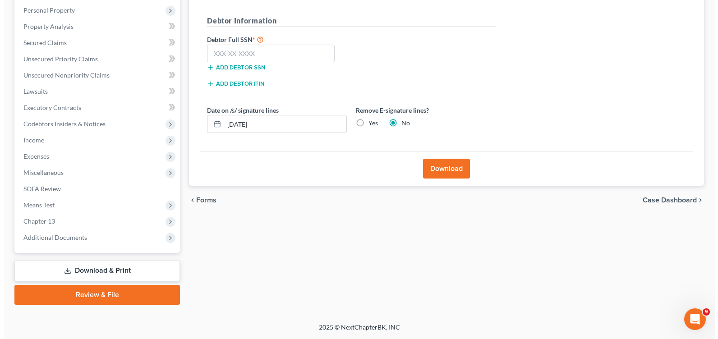
scroll to position [156, 0]
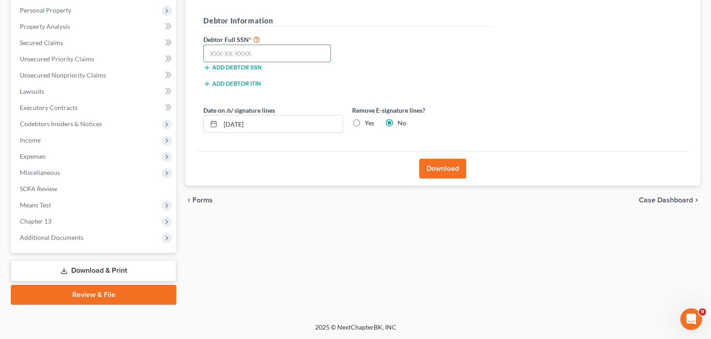
click at [224, 51] on input "text" at bounding box center [267, 54] width 128 height 18
type input "5"
type input "267-81-3182"
click at [454, 173] on button "Download" at bounding box center [442, 169] width 47 height 20
drag, startPoint x: 274, startPoint y: 123, endPoint x: 210, endPoint y: 127, distance: 64.1
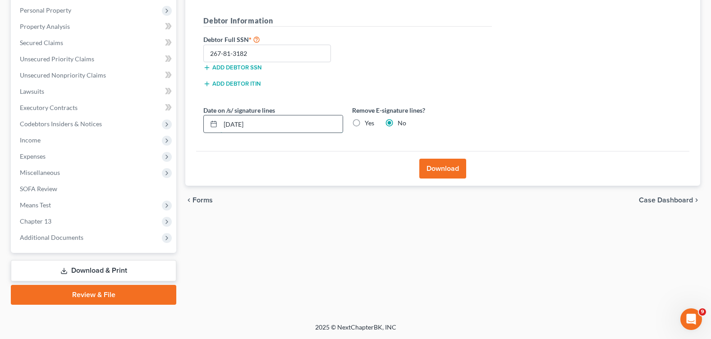
click at [210, 127] on div "[DATE]" at bounding box center [273, 124] width 140 height 18
click at [432, 170] on button "Download" at bounding box center [442, 169] width 47 height 20
